Goal: Task Accomplishment & Management: Manage account settings

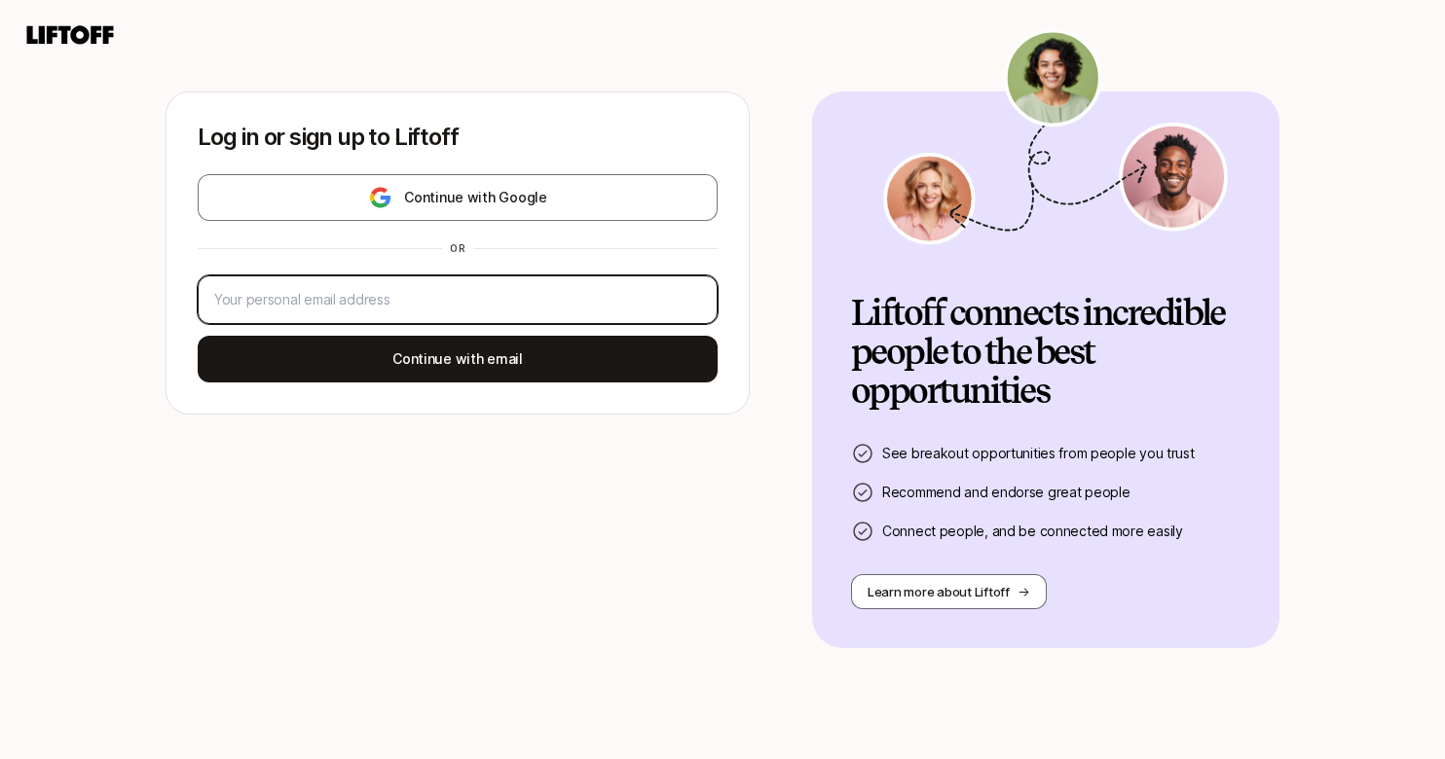
click at [452, 309] on input "email" at bounding box center [457, 299] width 487 height 23
type input "[EMAIL_ADDRESS][DOMAIN_NAME]"
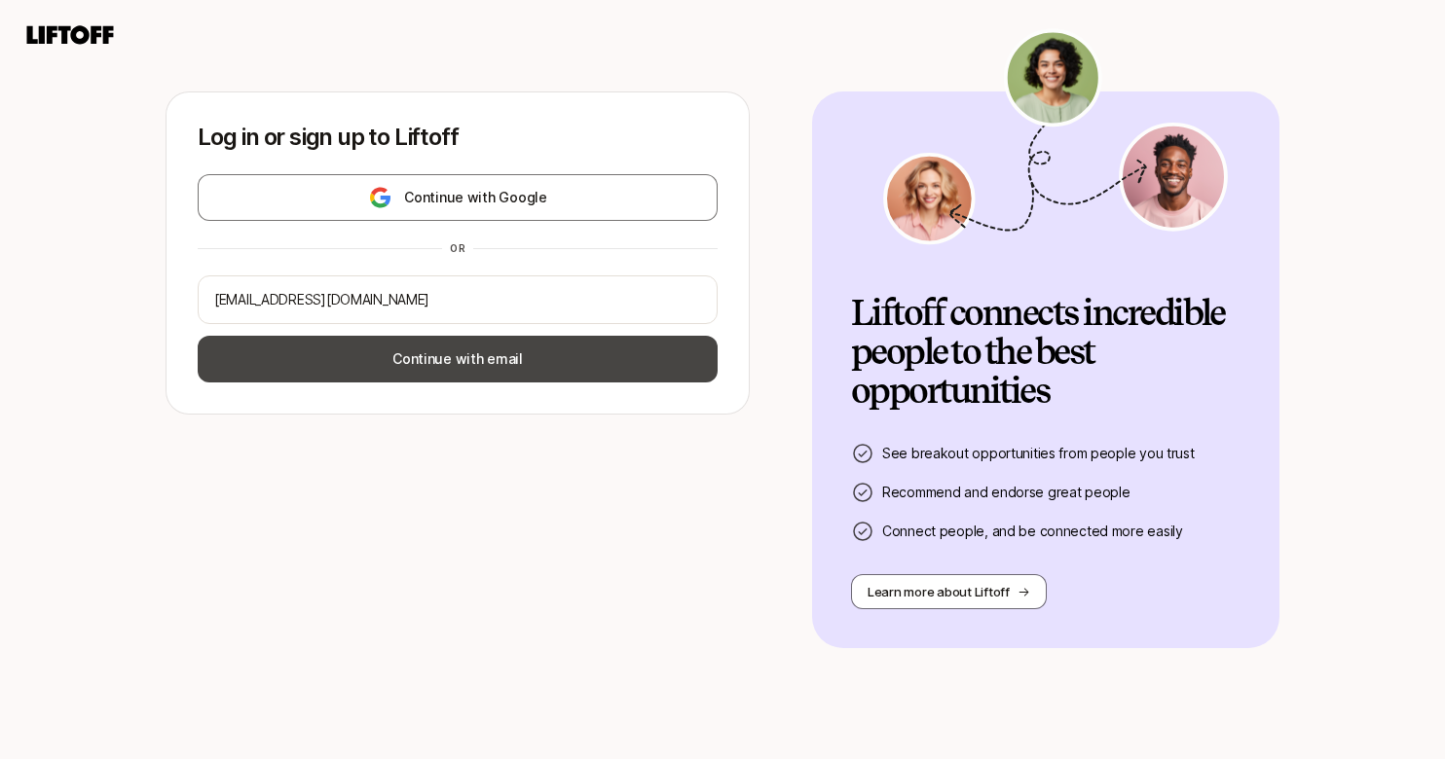
click at [468, 349] on button "Continue with email" at bounding box center [458, 359] width 520 height 47
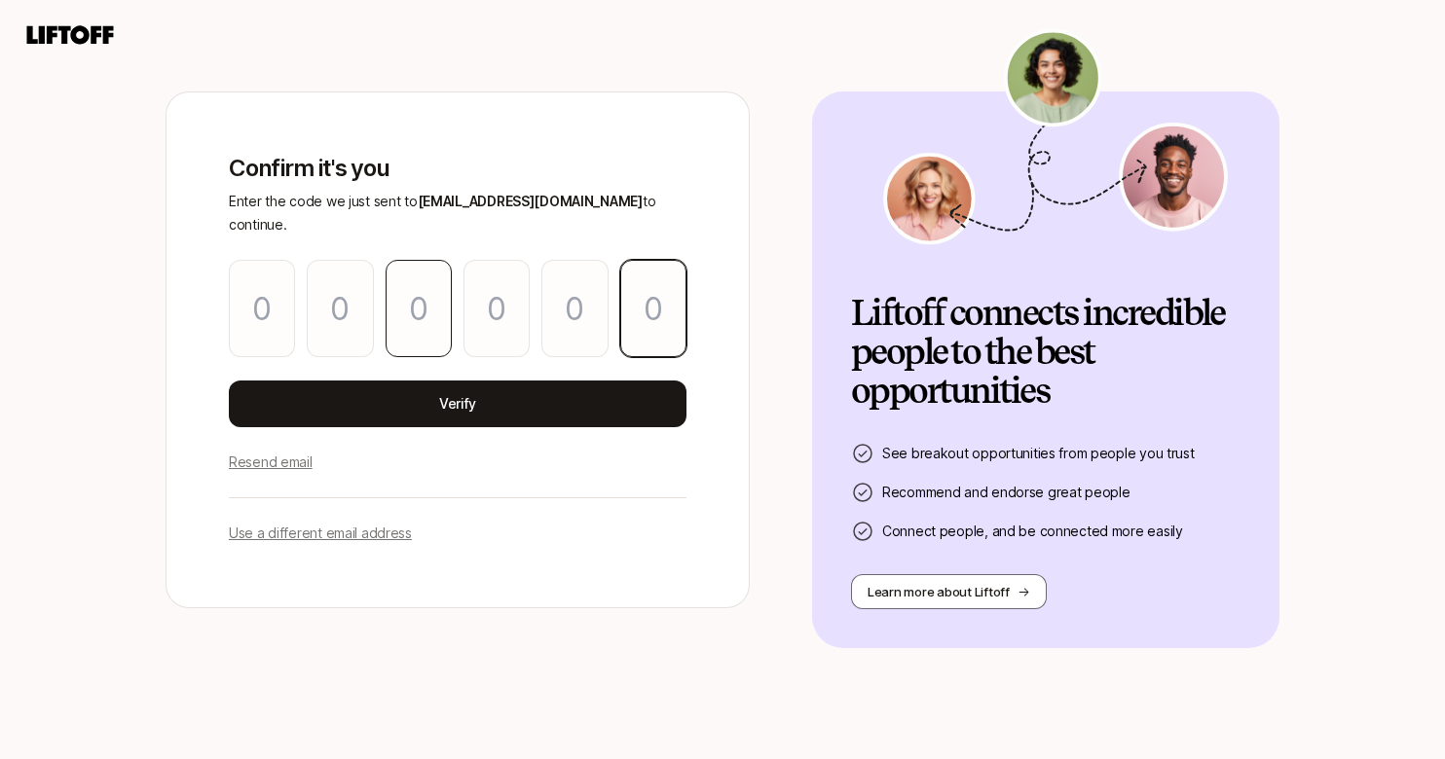
paste input "7"
type input "1"
type input "5"
type input "6"
type input "4"
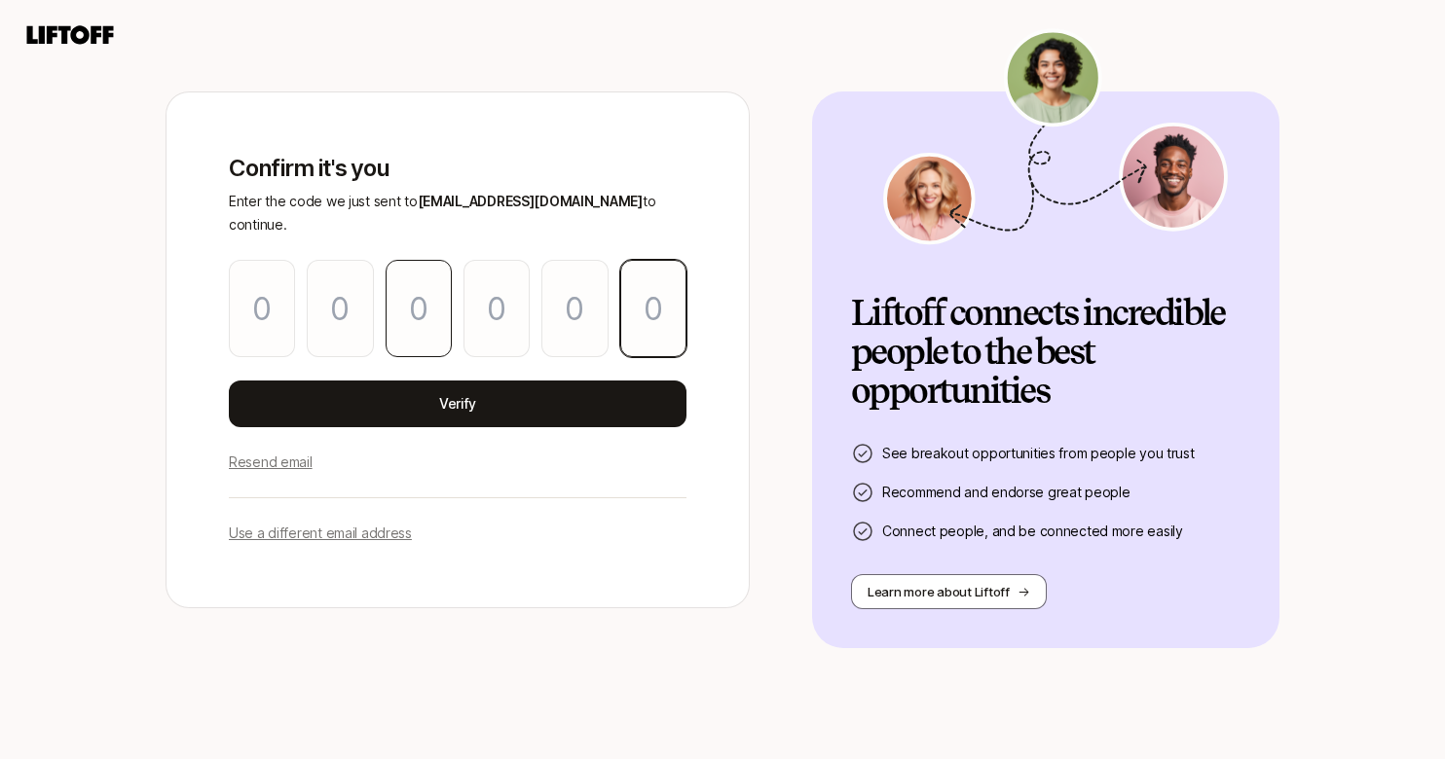
type input "2"
type input "7"
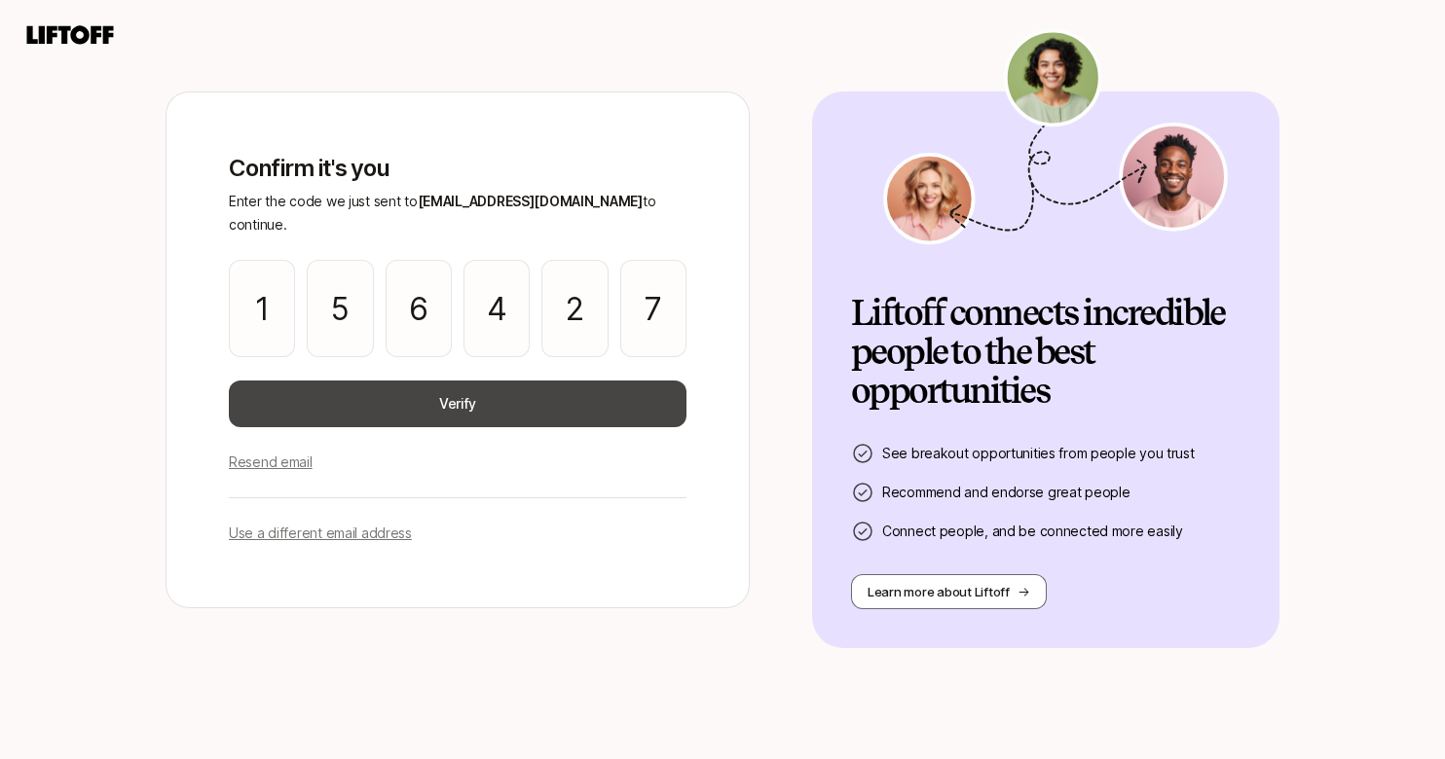
click at [500, 386] on button "Verify" at bounding box center [458, 404] width 458 height 47
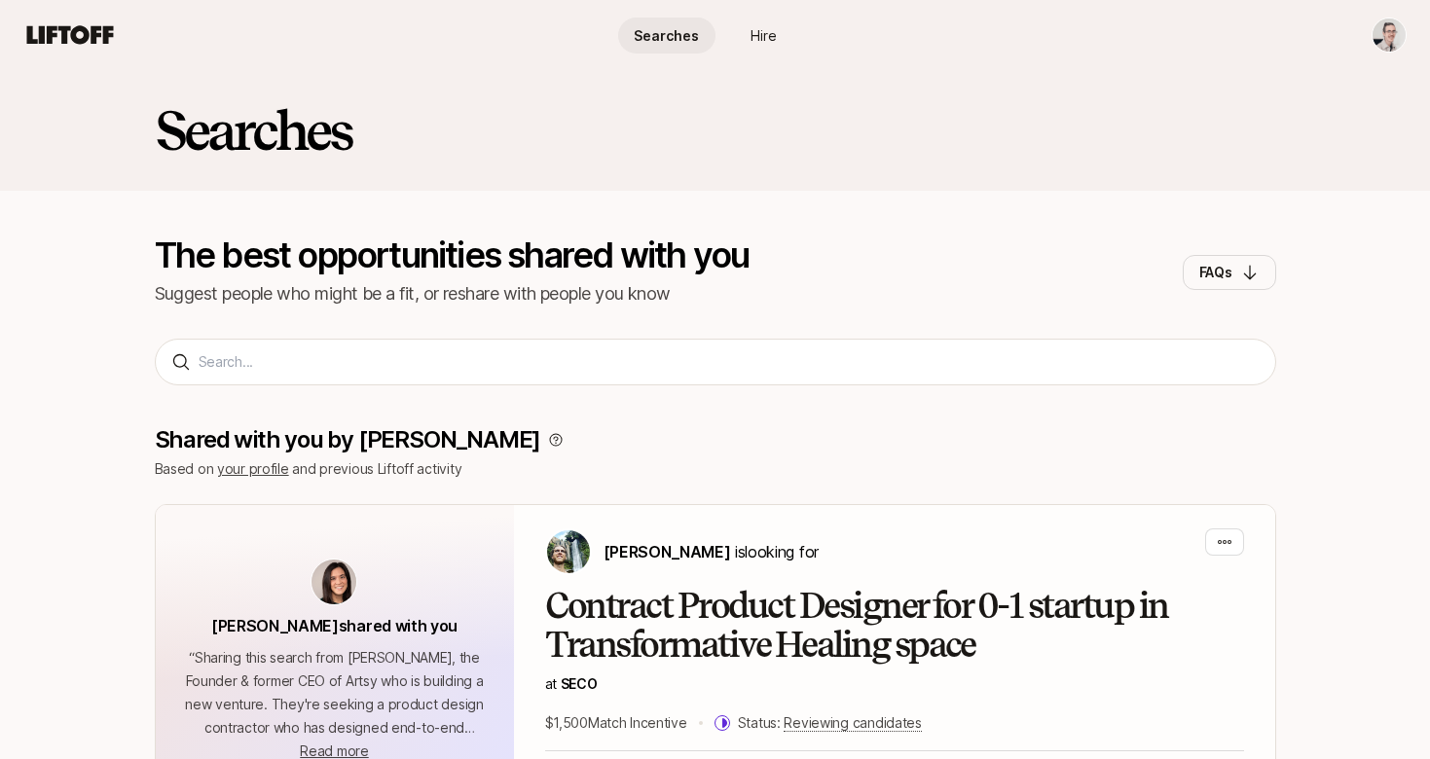
click at [1400, 26] on html "Searches Hire Searches Hire Searches The best opportunities shared with you Sug…" at bounding box center [715, 379] width 1430 height 759
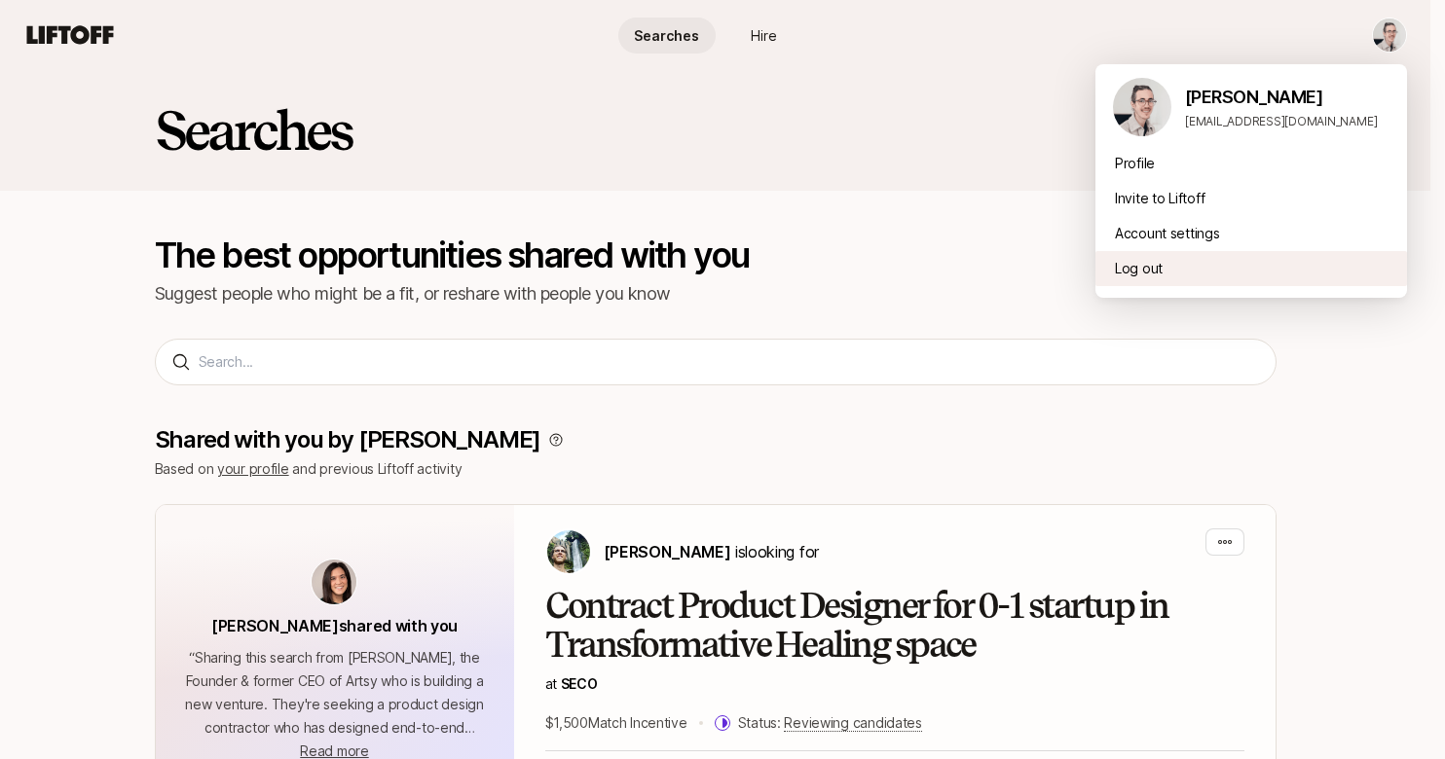
click at [1148, 270] on div "Log out" at bounding box center [1251, 268] width 312 height 35
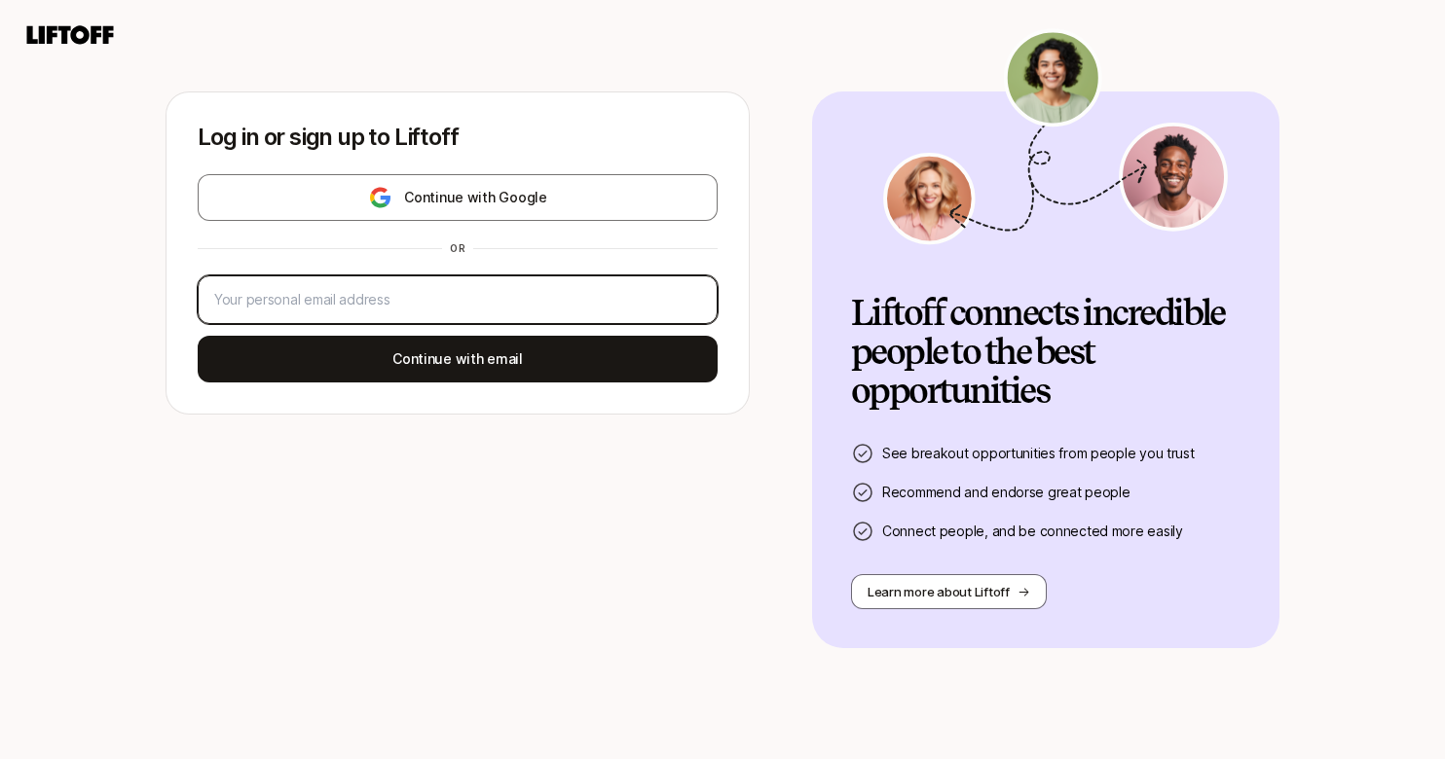
click at [349, 298] on input "email" at bounding box center [457, 299] width 487 height 23
click at [362, 301] on input "email" at bounding box center [457, 299] width 487 height 23
type input "[PERSON_NAME]@[PERSON_NAME]"
